Goal: Task Accomplishment & Management: Use online tool/utility

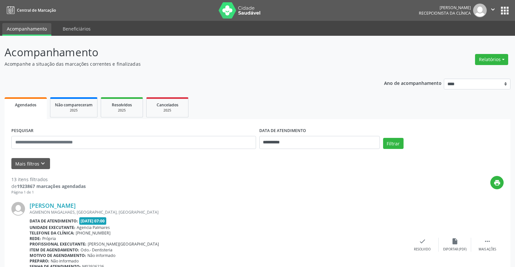
click at [493, 59] on button "Relatórios" at bounding box center [491, 59] width 33 height 11
click at [470, 74] on link "Agendamentos" at bounding box center [474, 73] width 70 height 9
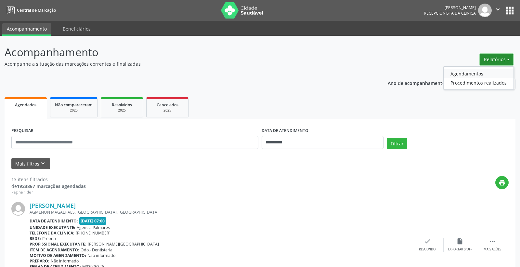
select select "*"
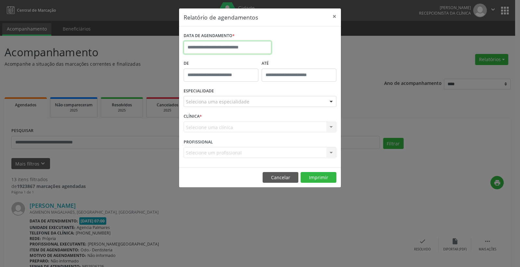
click at [242, 48] on input "text" at bounding box center [228, 47] width 88 height 13
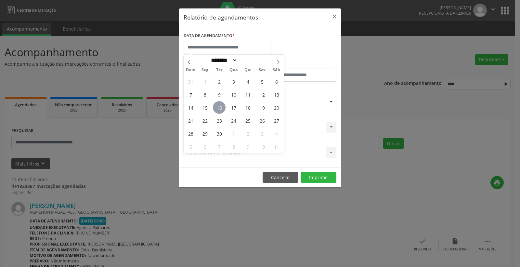
click at [220, 107] on span "16" at bounding box center [219, 107] width 13 height 13
type input "**********"
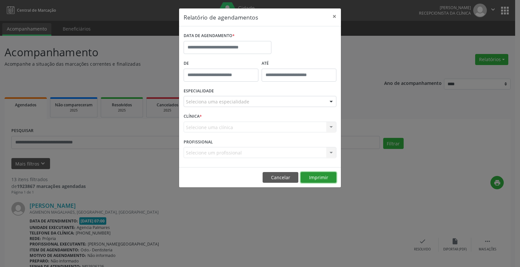
click at [325, 178] on button "Imprimir" at bounding box center [319, 177] width 36 height 11
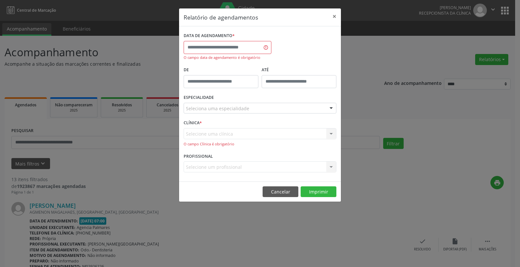
click at [332, 109] on div at bounding box center [331, 108] width 10 height 11
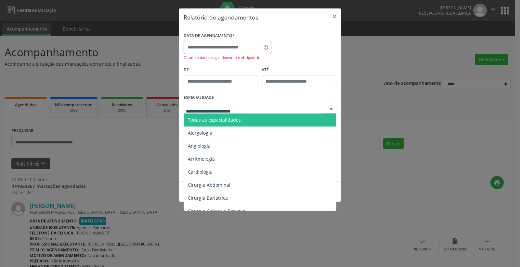
click at [251, 122] on span "Todas as especialidades" at bounding box center [260, 119] width 153 height 13
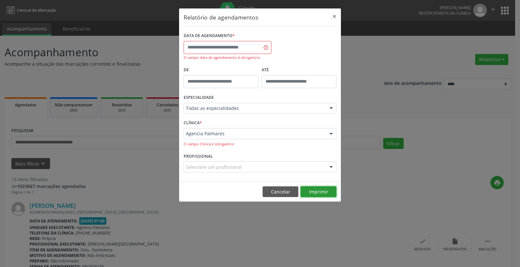
click at [314, 191] on button "Imprimir" at bounding box center [319, 191] width 36 height 11
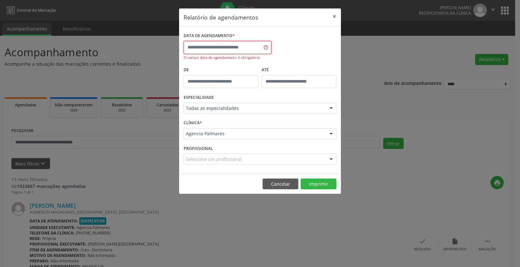
click at [254, 46] on input "text" at bounding box center [228, 47] width 88 height 13
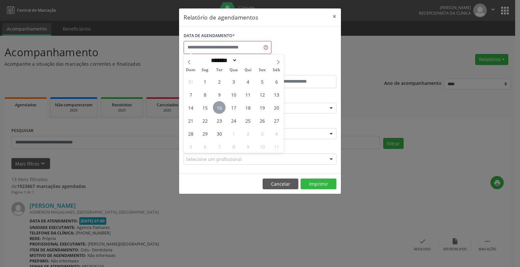
click at [221, 107] on span "16" at bounding box center [219, 107] width 13 height 13
type input "**********"
click at [221, 107] on span "16" at bounding box center [219, 107] width 13 height 13
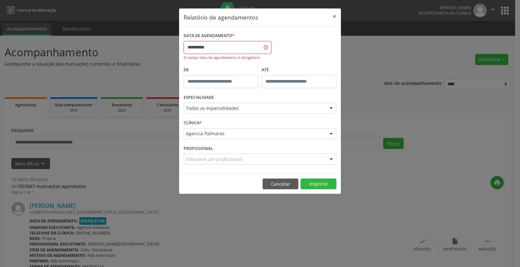
click at [336, 107] on div "ESPECIALIDADE Todas as especialidades Todas as especialidades Alergologia Angio…" at bounding box center [260, 105] width 156 height 25
click at [329, 109] on div at bounding box center [331, 108] width 10 height 11
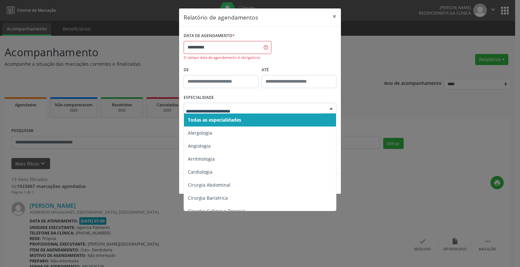
click at [292, 122] on span "Todas as especialidades" at bounding box center [260, 119] width 153 height 13
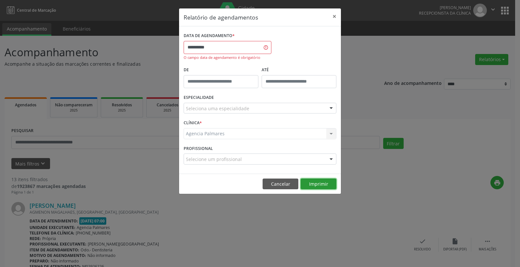
click at [315, 184] on button "Imprimir" at bounding box center [319, 183] width 36 height 11
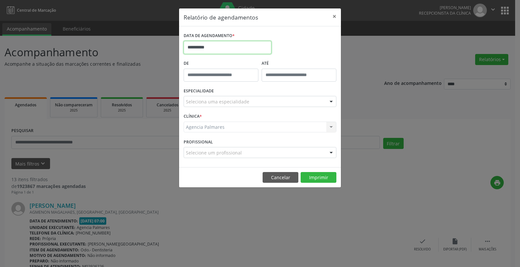
click at [223, 46] on input "**********" at bounding box center [228, 47] width 88 height 13
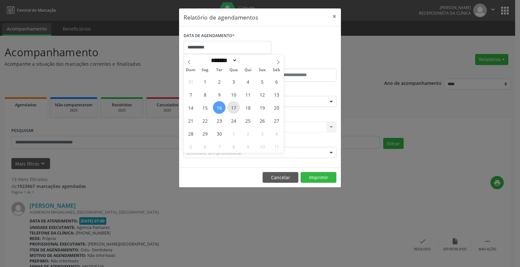
click at [231, 107] on span "17" at bounding box center [233, 107] width 13 height 13
type input "**********"
click at [231, 108] on span "17" at bounding box center [233, 107] width 13 height 13
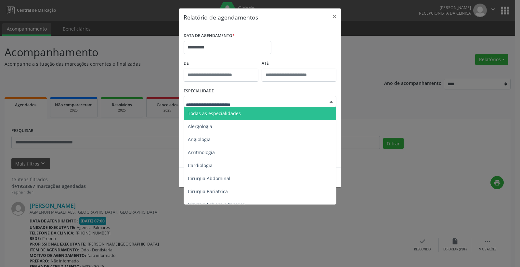
click at [305, 102] on div at bounding box center [260, 101] width 153 height 11
click at [275, 111] on span "Todas as especialidades" at bounding box center [260, 113] width 153 height 13
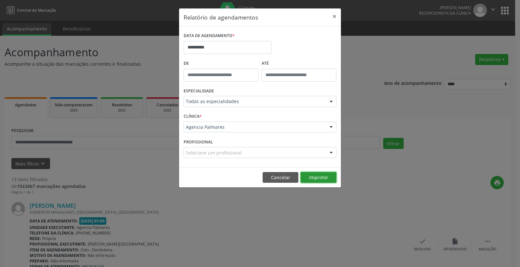
click at [313, 178] on button "Imprimir" at bounding box center [319, 177] width 36 height 11
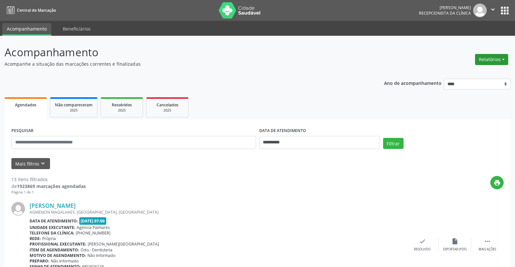
click at [492, 61] on button "Relatórios" at bounding box center [491, 59] width 33 height 11
click at [467, 73] on link "Agendamentos" at bounding box center [474, 73] width 70 height 9
select select "*"
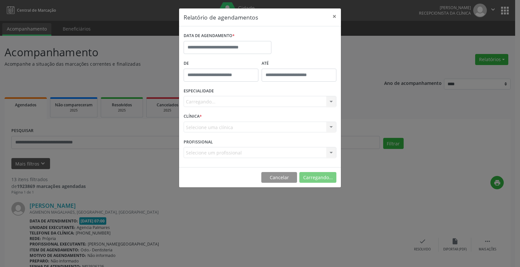
click at [467, 73] on div "Relatório de agendamentos × DATA DE AGENDAMENTO * De ATÉ ESPECIALIDADE [GEOGRAP…" at bounding box center [260, 133] width 520 height 267
click at [232, 49] on input "text" at bounding box center [228, 47] width 88 height 13
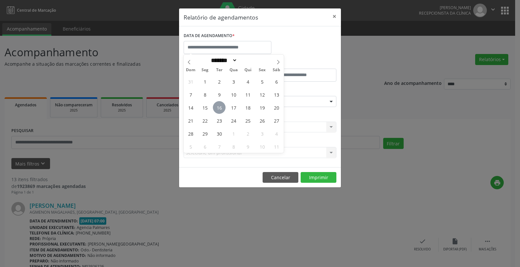
click at [221, 109] on span "16" at bounding box center [219, 107] width 13 height 13
type input "**********"
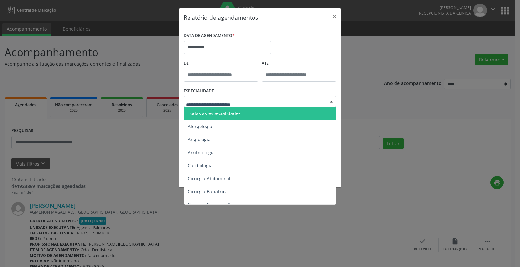
click at [261, 104] on input "text" at bounding box center [254, 104] width 137 height 13
click at [238, 104] on input "text" at bounding box center [254, 104] width 137 height 13
click at [211, 113] on span "Todas as especialidades" at bounding box center [214, 113] width 53 height 6
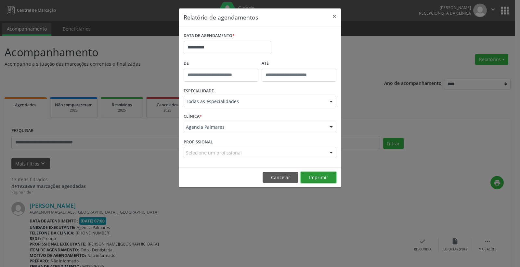
click at [317, 178] on button "Imprimir" at bounding box center [319, 177] width 36 height 11
click at [206, 45] on input "**********" at bounding box center [228, 47] width 88 height 13
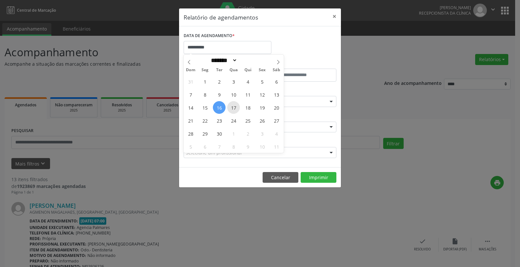
click at [232, 107] on span "17" at bounding box center [233, 107] width 13 height 13
type input "**********"
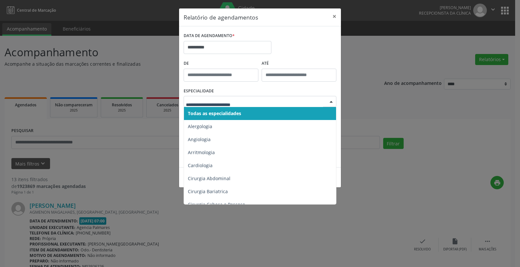
click at [253, 112] on span "Todas as especialidades" at bounding box center [260, 113] width 153 height 13
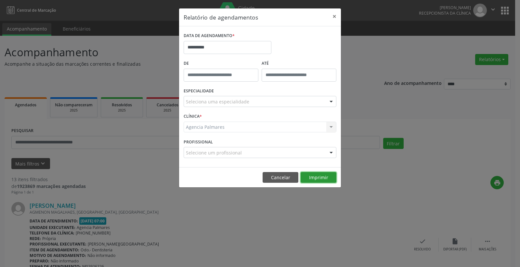
click at [320, 173] on button "Imprimir" at bounding box center [319, 177] width 36 height 11
click at [336, 15] on button "×" at bounding box center [334, 16] width 13 height 16
